Goal: Task Accomplishment & Management: Complete application form

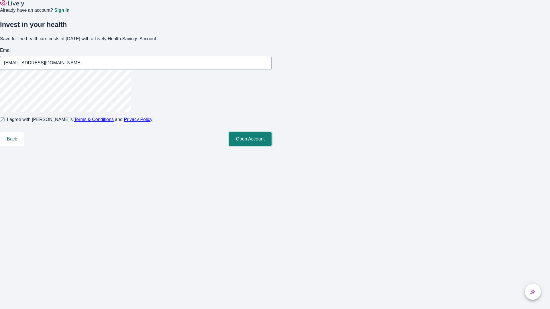
click at [271, 146] on button "Open Account" at bounding box center [250, 139] width 43 height 14
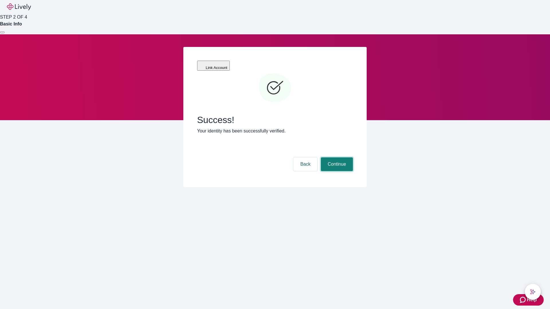
click at [336, 157] on button "Continue" at bounding box center [337, 164] width 32 height 14
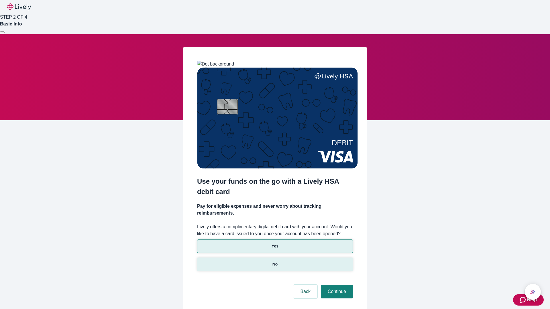
click at [274, 261] on p "No" at bounding box center [274, 264] width 5 height 6
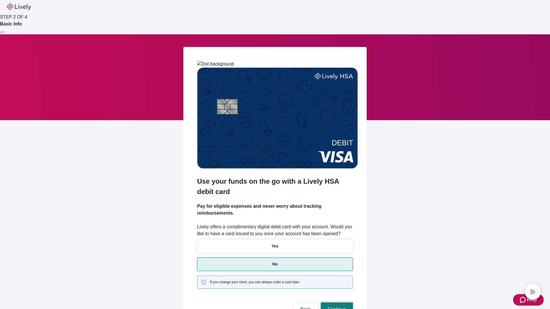
click at [336, 303] on button "Continue" at bounding box center [337, 310] width 32 height 14
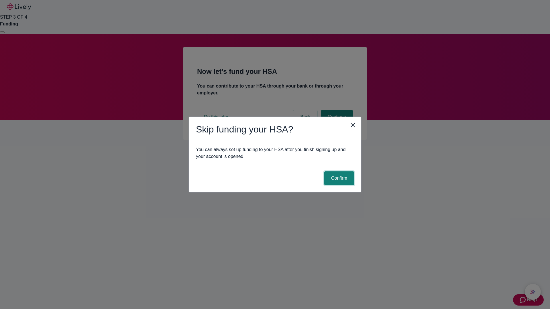
click at [338, 178] on button "Confirm" at bounding box center [339, 178] width 30 height 14
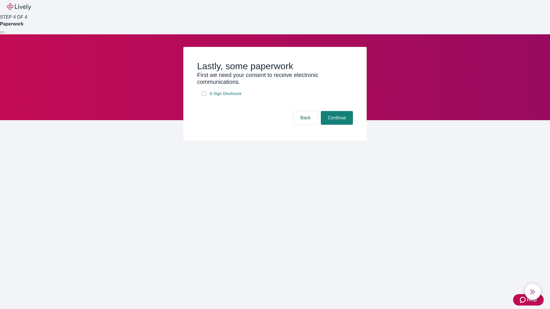
click at [204, 96] on input "E-Sign Disclosure" at bounding box center [203, 93] width 5 height 5
checkbox input "true"
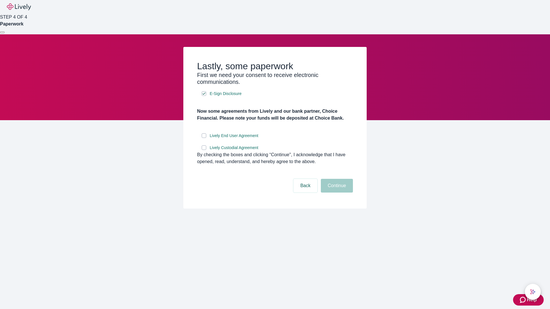
click at [204, 138] on input "Lively End User Agreement" at bounding box center [203, 135] width 5 height 5
checkbox input "true"
click at [204, 150] on input "Lively Custodial Agreement" at bounding box center [203, 147] width 5 height 5
checkbox input "true"
click at [336, 193] on button "Continue" at bounding box center [337, 186] width 32 height 14
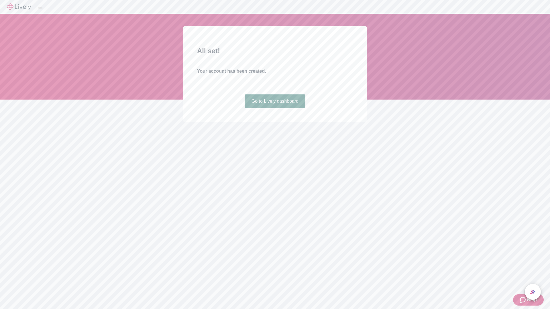
click at [274, 108] on link "Go to Lively dashboard" at bounding box center [274, 101] width 61 height 14
